Goal: Check status: Check status

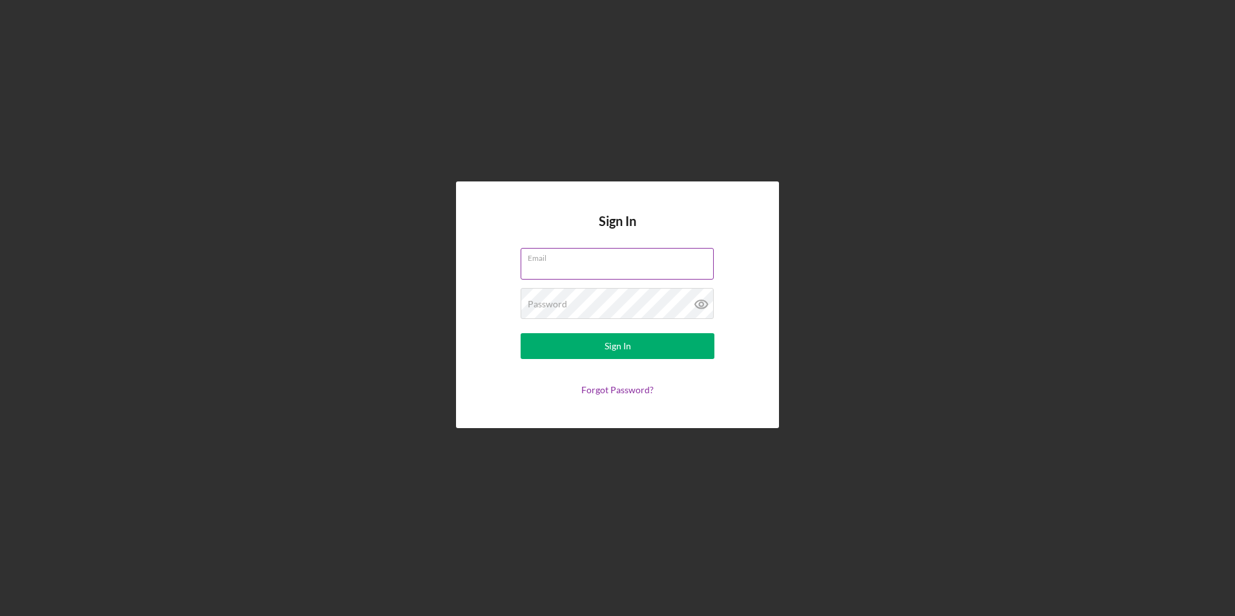
click at [591, 252] on div "Email" at bounding box center [618, 264] width 194 height 32
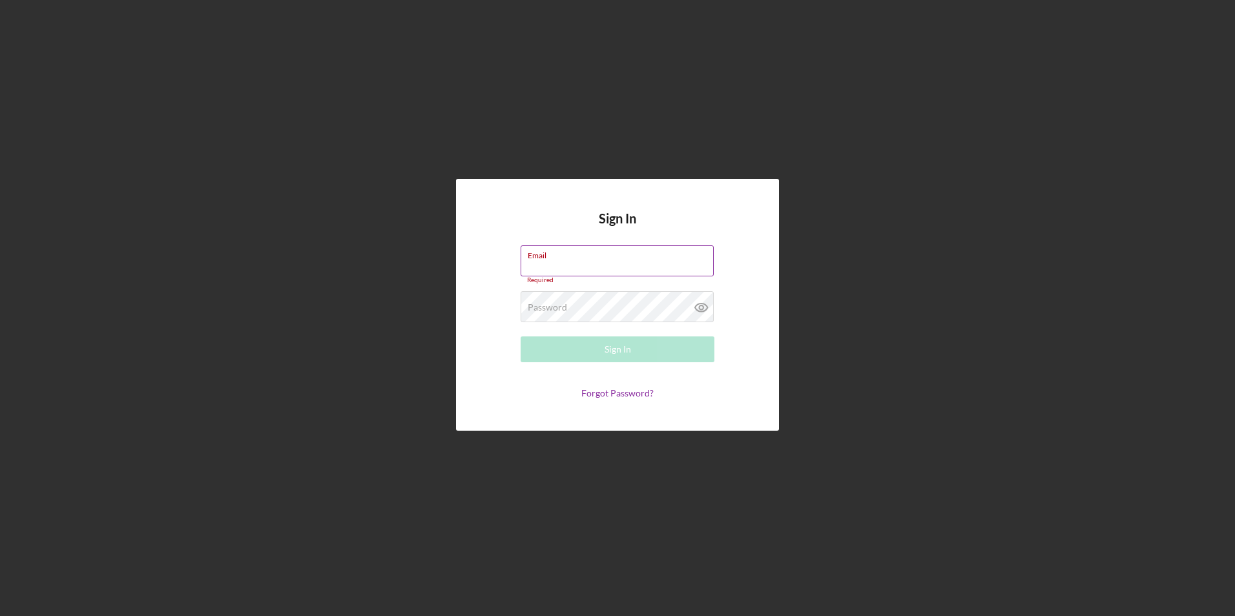
click at [589, 262] on input "Email" at bounding box center [617, 260] width 193 height 31
type input "[EMAIL_ADDRESS][DOMAIN_NAME]"
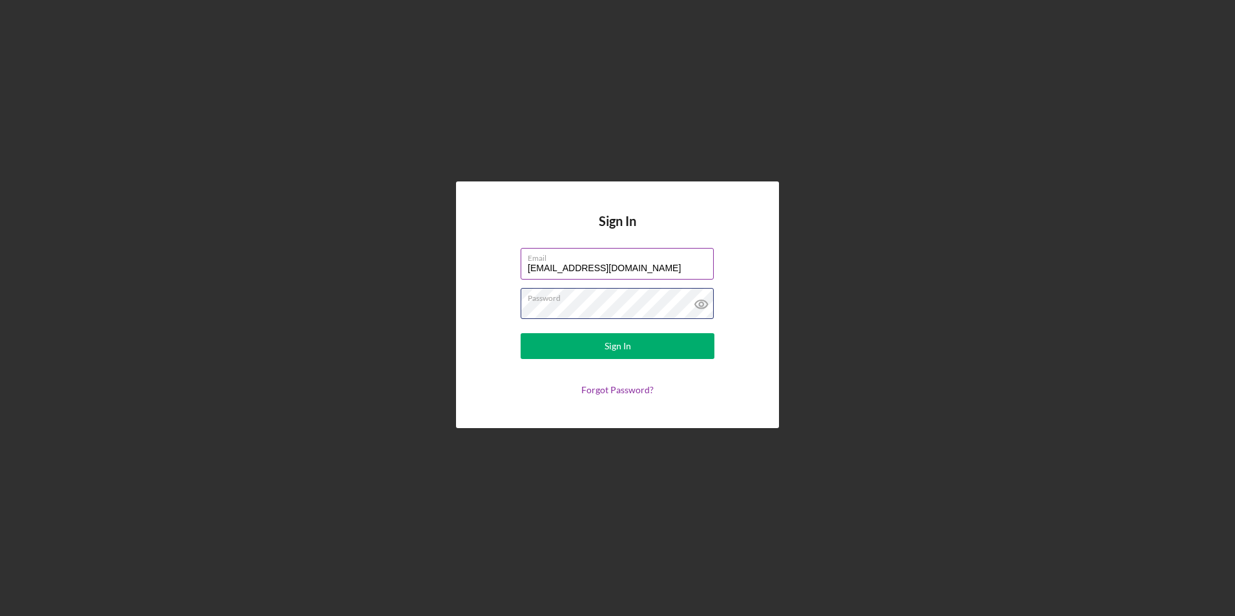
click at [521, 333] on button "Sign In" at bounding box center [618, 346] width 194 height 26
